Goal: Task Accomplishment & Management: Manage account settings

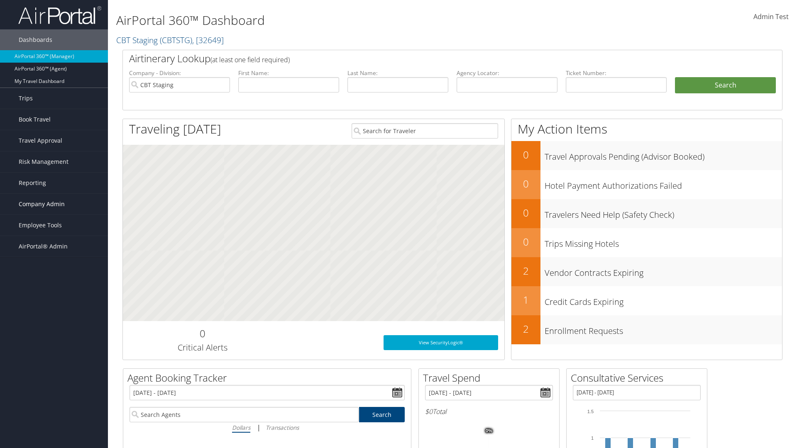
click at [54, 204] on span "Company Admin" at bounding box center [42, 204] width 46 height 21
click at [0, 0] on link "Airtinerary® Settings" at bounding box center [0, 0] width 0 height 0
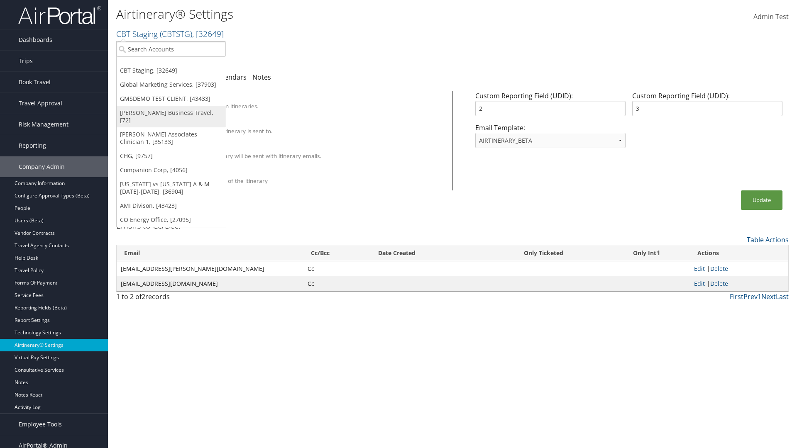
click at [171, 113] on link "[PERSON_NAME] Business Travel, [72]" at bounding box center [171, 117] width 109 height 22
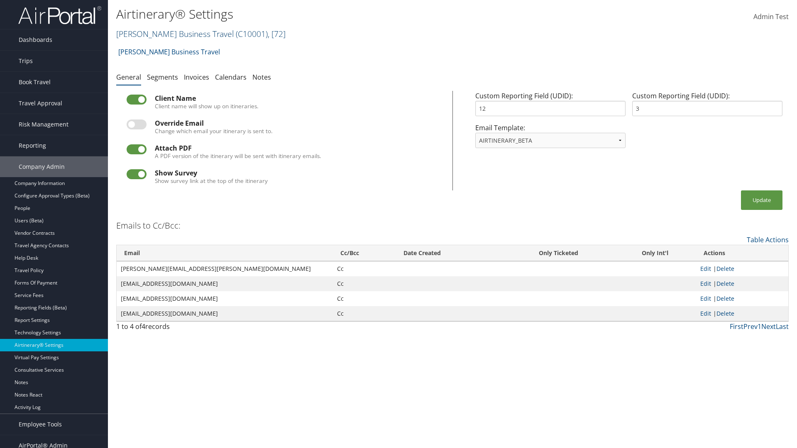
click at [171, 34] on link "Christopherson Business Travel ( C10001 ) , [ 72 ]" at bounding box center [200, 33] width 169 height 11
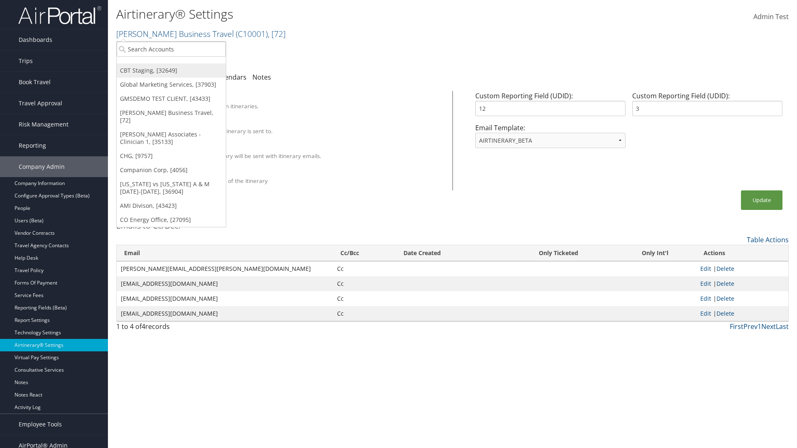
click at [171, 71] on link "CBT Staging, [32649]" at bounding box center [171, 71] width 109 height 14
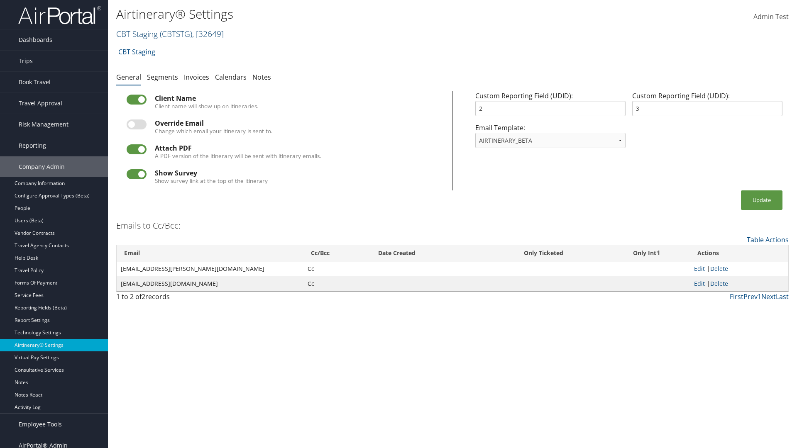
click at [137, 34] on link "CBT Staging ( CBTSTG ) , [ 32649 ]" at bounding box center [170, 33] width 108 height 11
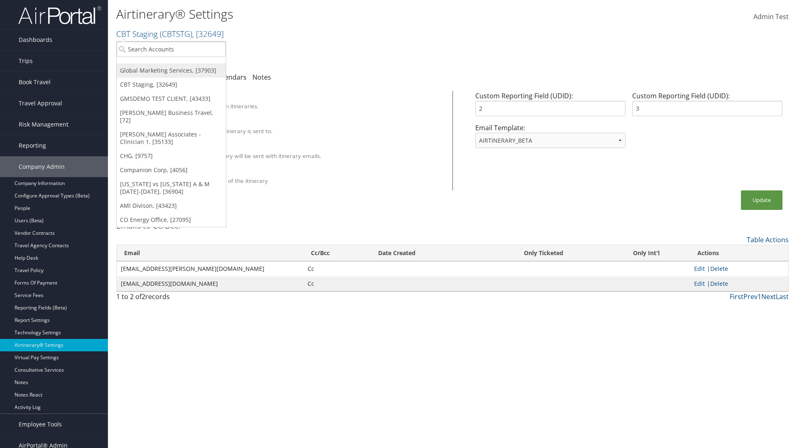
click at [171, 71] on link "Global Marketing Services, [37903]" at bounding box center [171, 71] width 109 height 14
